Goal: Navigation & Orientation: Find specific page/section

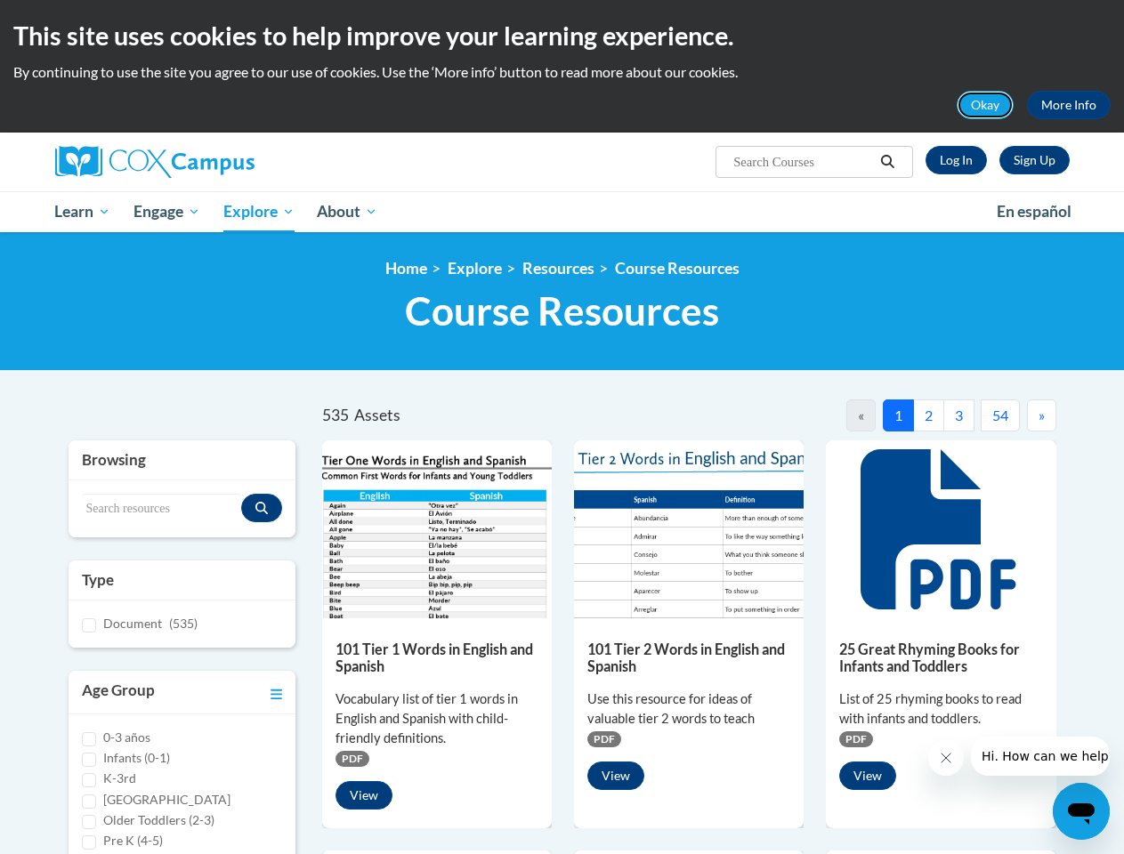
click at [986, 105] on button "Okay" at bounding box center [985, 105] width 57 height 28
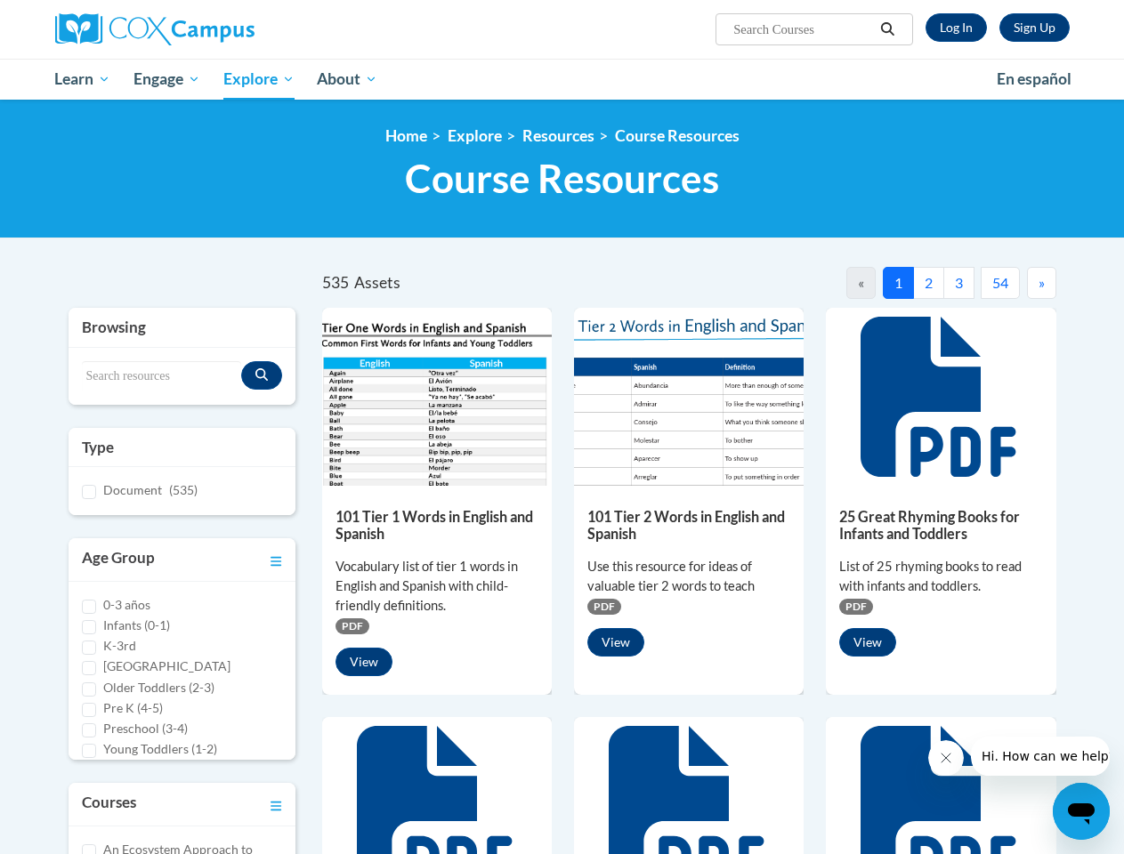
click at [888, 162] on h1 "Course Resources Resource Library" at bounding box center [562, 178] width 1015 height 47
click at [168, 212] on div "<en>Home</en><fr>Accueil</fr><de>Zuhause</de><it>Casa</it><es>Casa</es><pt>Casa…" at bounding box center [562, 169] width 1124 height 139
click at [260, 212] on div "<en>Home</en><fr>Accueil</fr><de>Zuhause</de><it>Casa</it><es>Casa</es><pt>Casa…" at bounding box center [562, 169] width 1124 height 139
click at [858, 416] on div at bounding box center [941, 397] width 230 height 178
click at [950, 416] on icon at bounding box center [941, 397] width 160 height 160
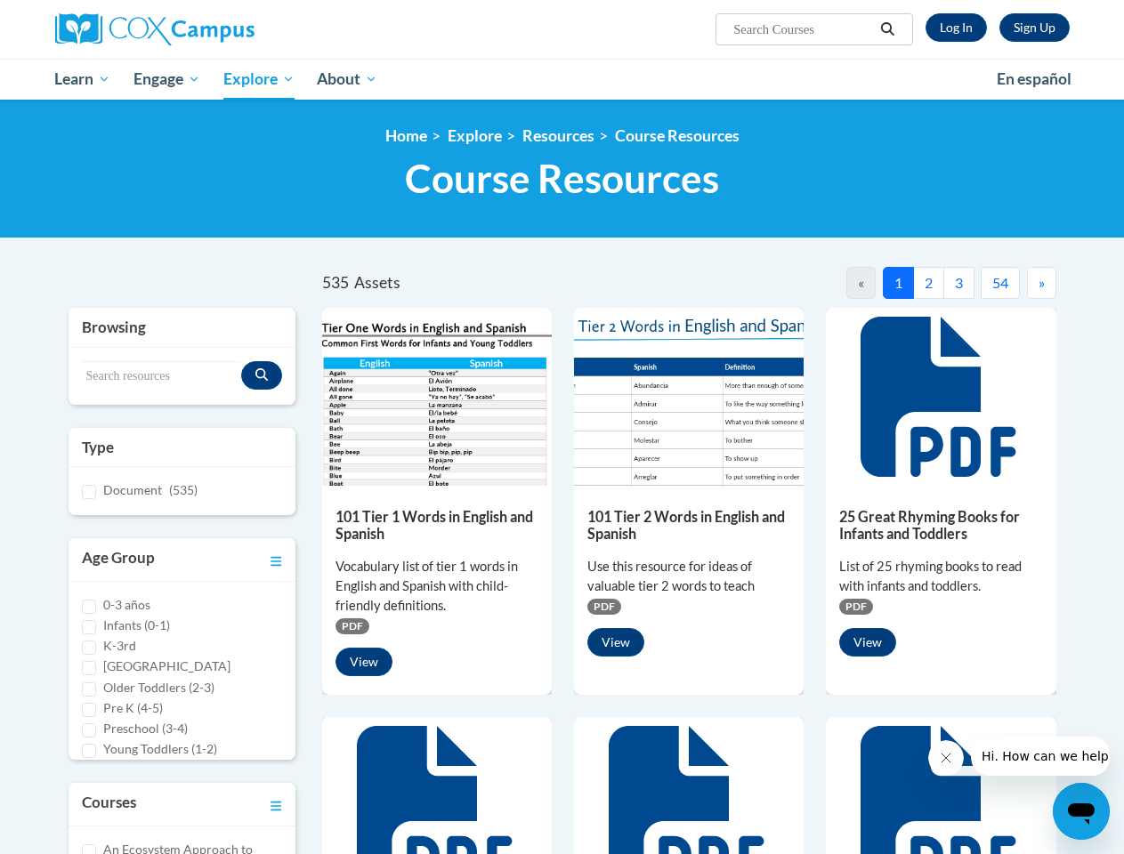
click at [1040, 416] on div at bounding box center [941, 397] width 230 height 178
